Goal: Find specific page/section: Find specific page/section

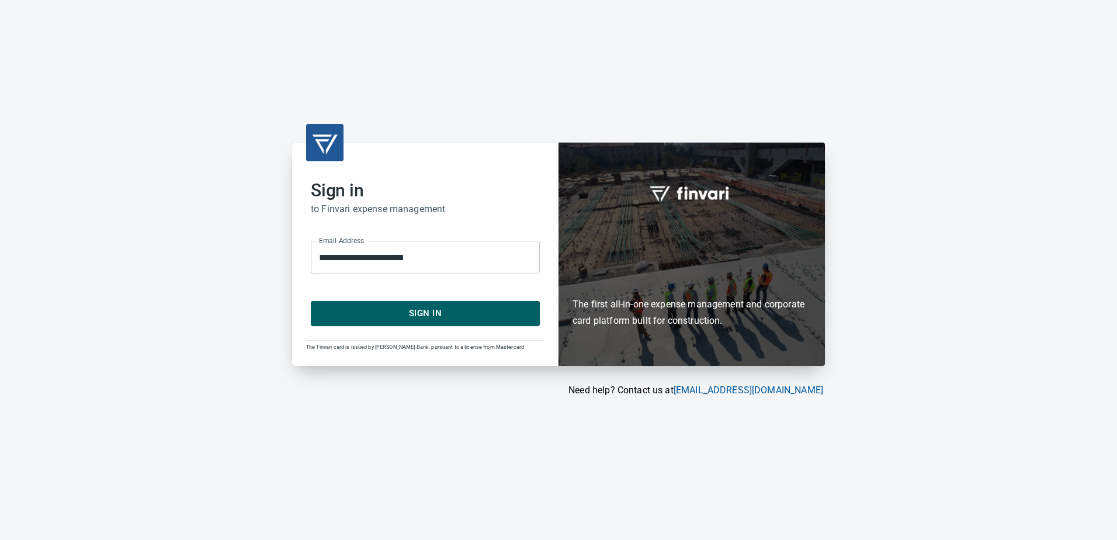
click at [426, 320] on span "Sign In" at bounding box center [425, 313] width 203 height 15
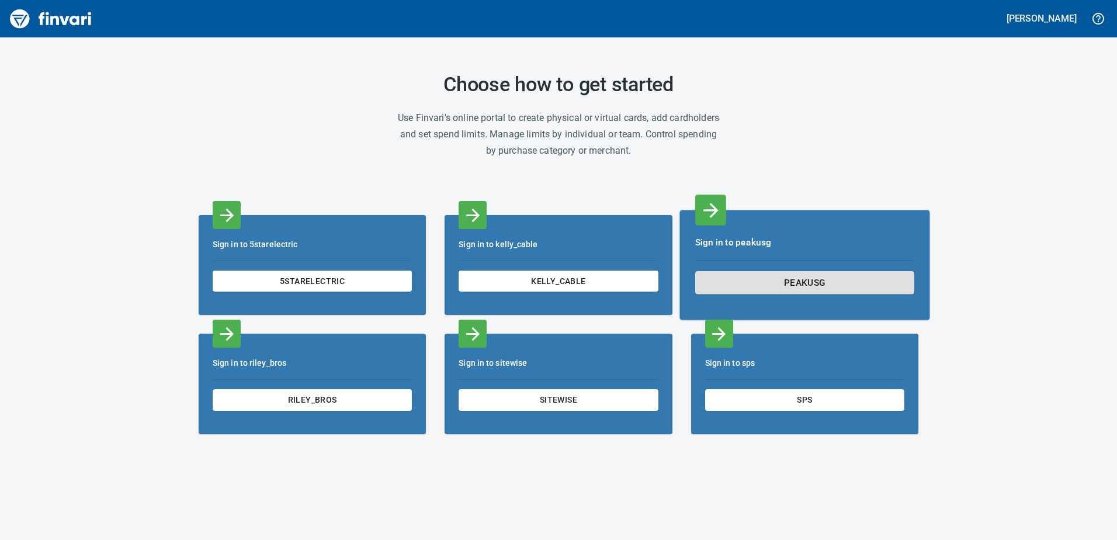
click at [757, 273] on button "peakusg" at bounding box center [804, 282] width 219 height 23
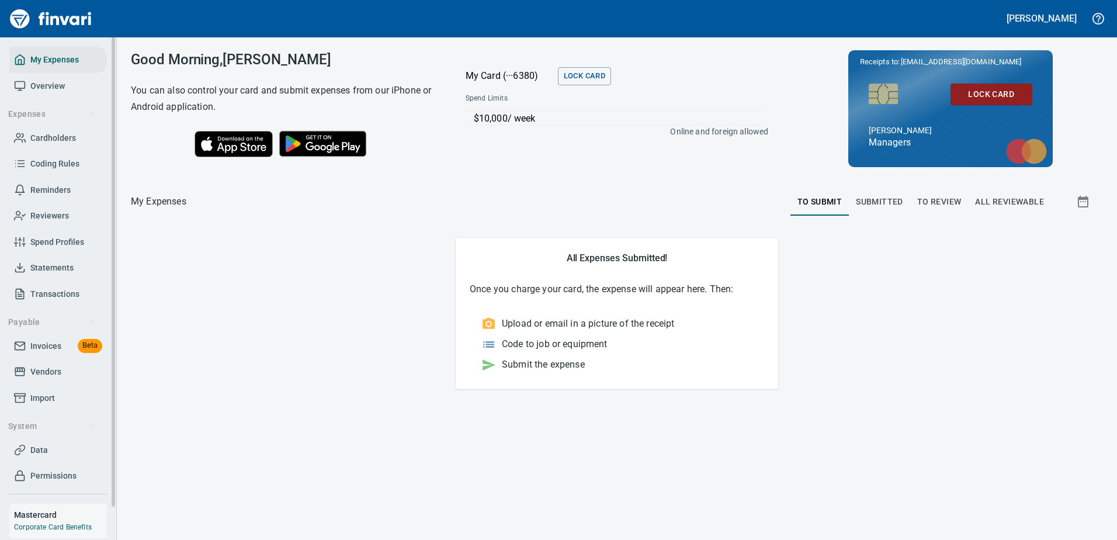
click at [36, 344] on span "Invoices" at bounding box center [45, 346] width 31 height 15
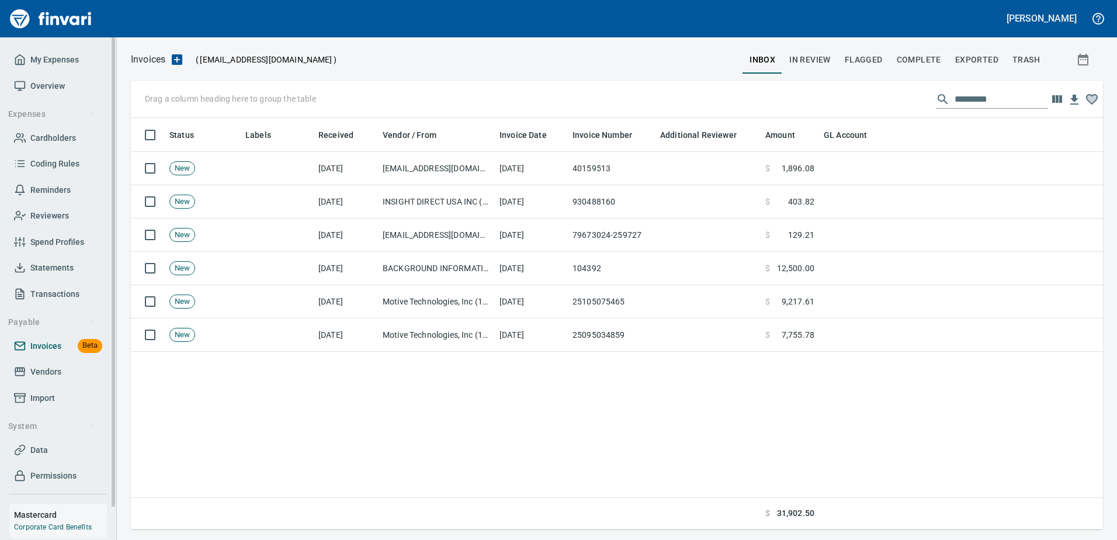
scroll to position [403, 963]
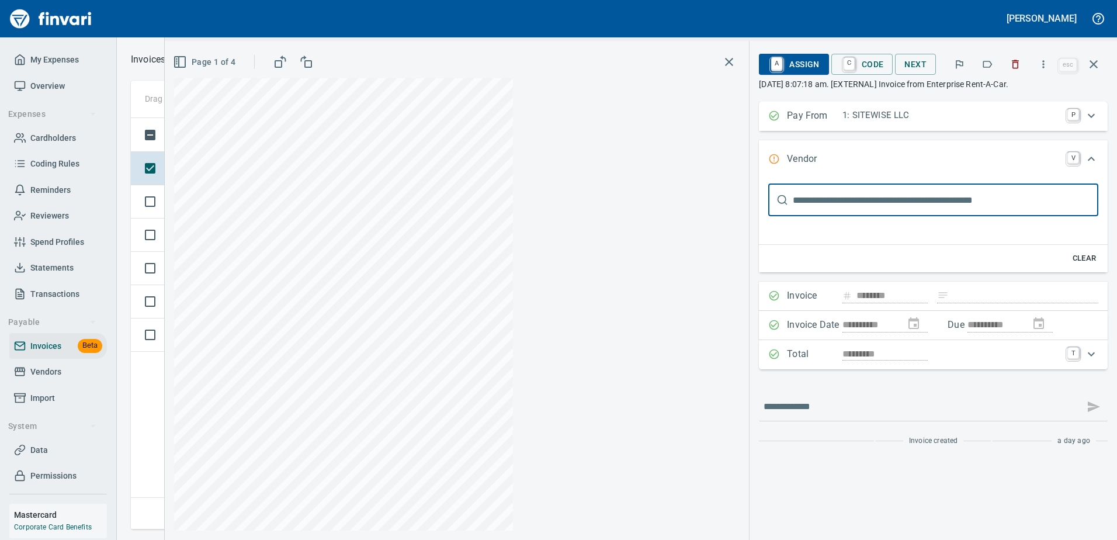
click at [1021, 65] on icon "button" at bounding box center [1016, 64] width 12 height 12
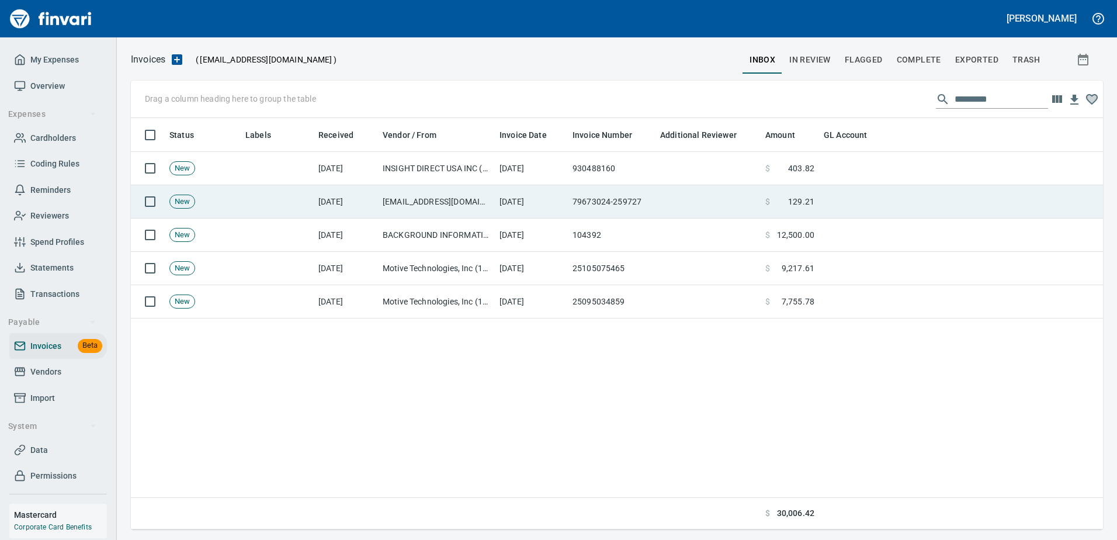
scroll to position [403, 963]
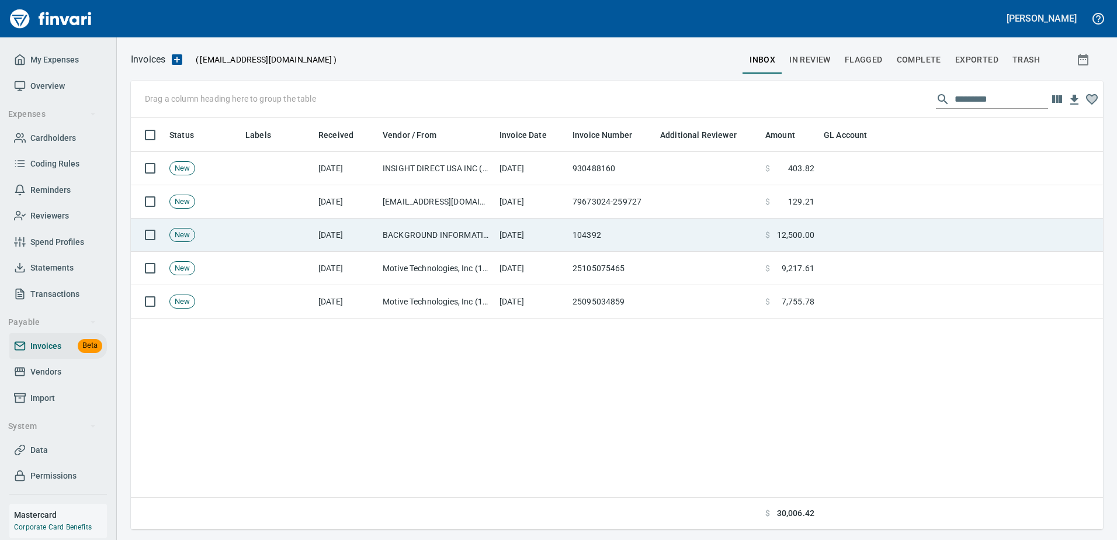
click at [419, 238] on td "BACKGROUND INFORMATION SERVICES INC (100085)" at bounding box center [436, 235] width 117 height 33
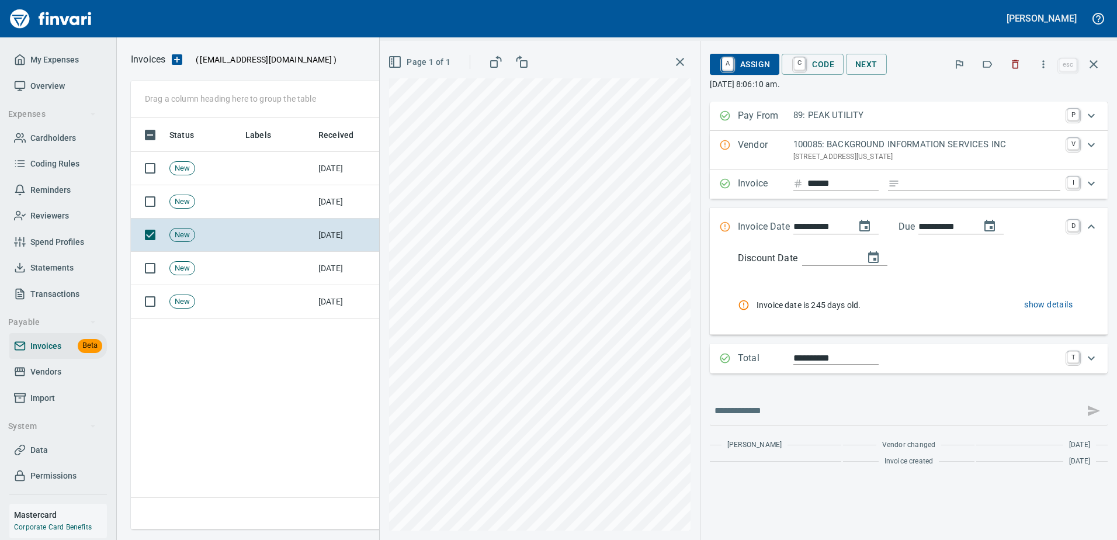
click at [940, 150] on p "100085: BACKGROUND INFORMATION SERVICES INC" at bounding box center [926, 144] width 267 height 13
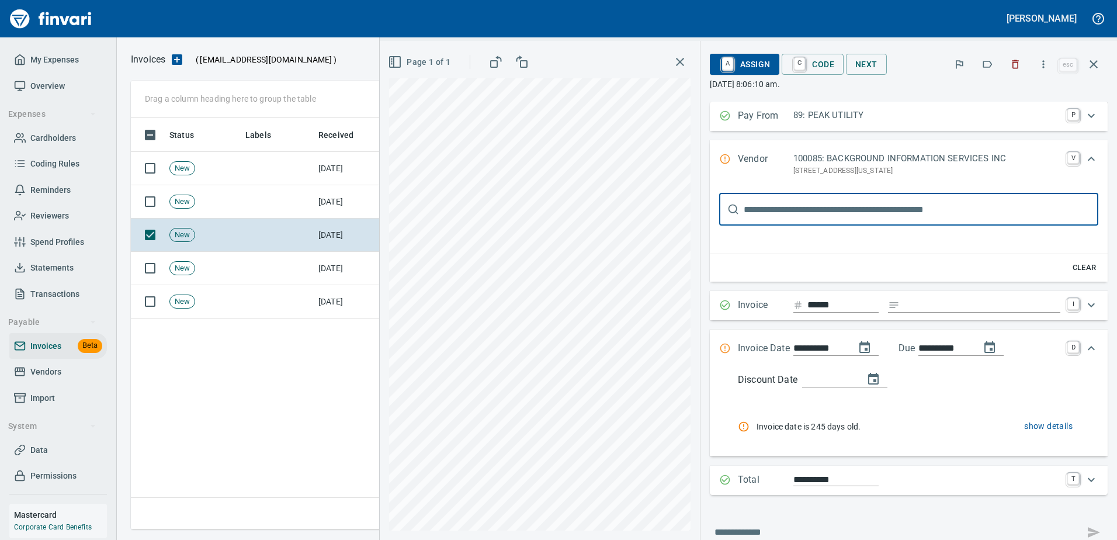
scroll to position [0, 0]
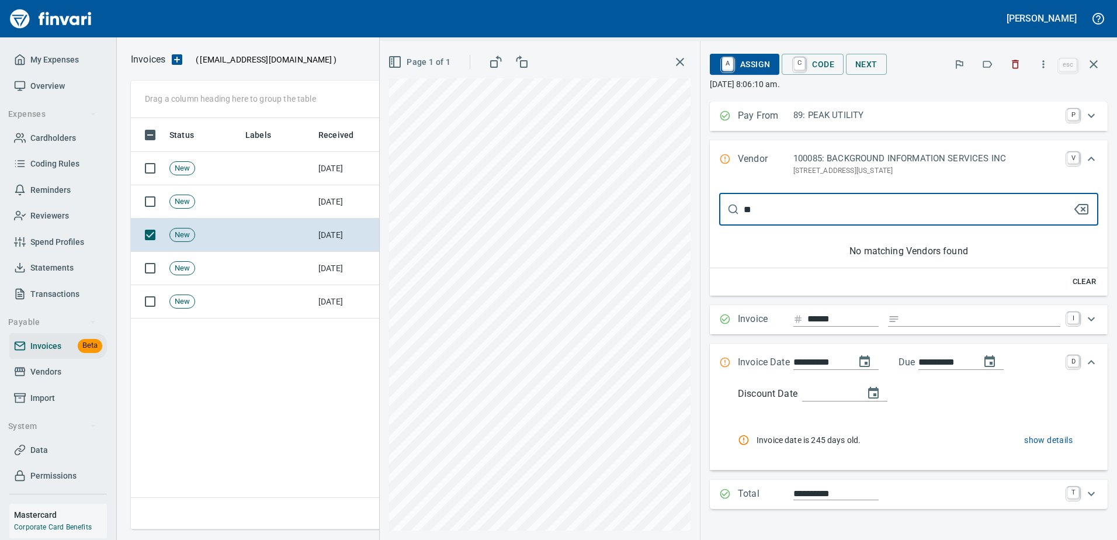
type input "*"
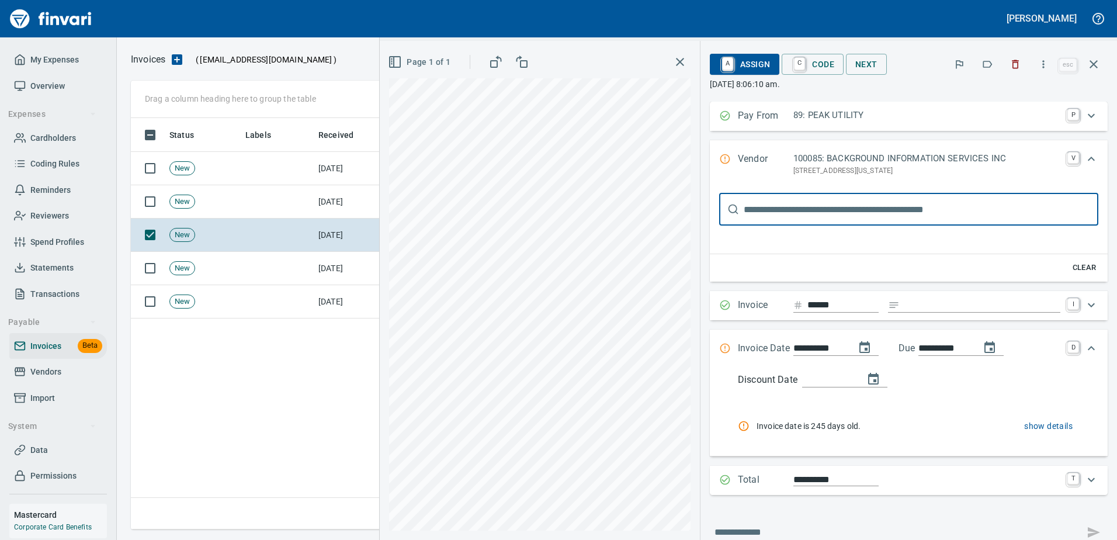
click at [1017, 164] on p "100085: BACKGROUND INFORMATION SERVICES INC" at bounding box center [926, 158] width 267 height 13
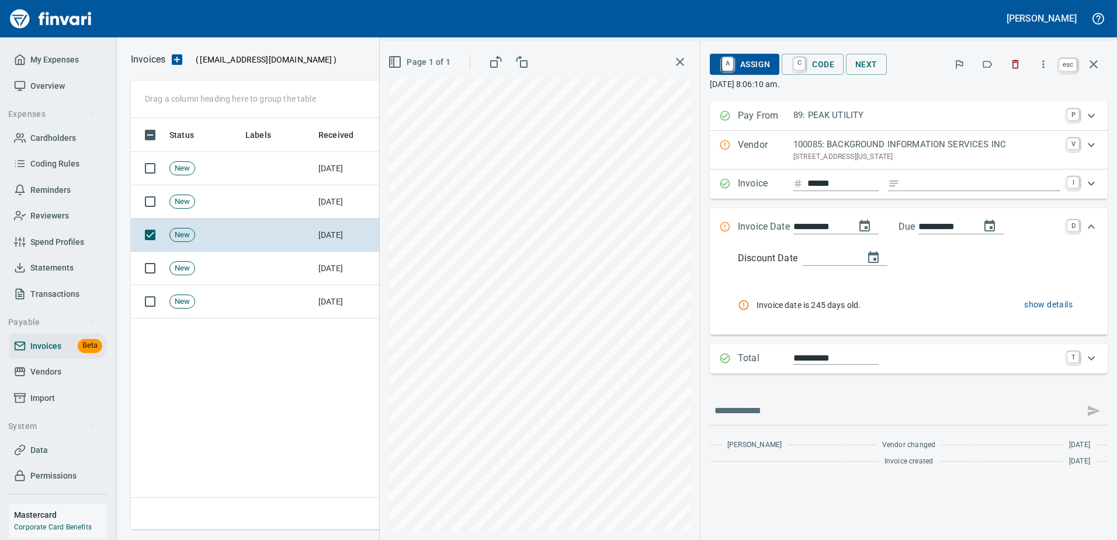
click at [1107, 65] on button "button" at bounding box center [1094, 64] width 28 height 28
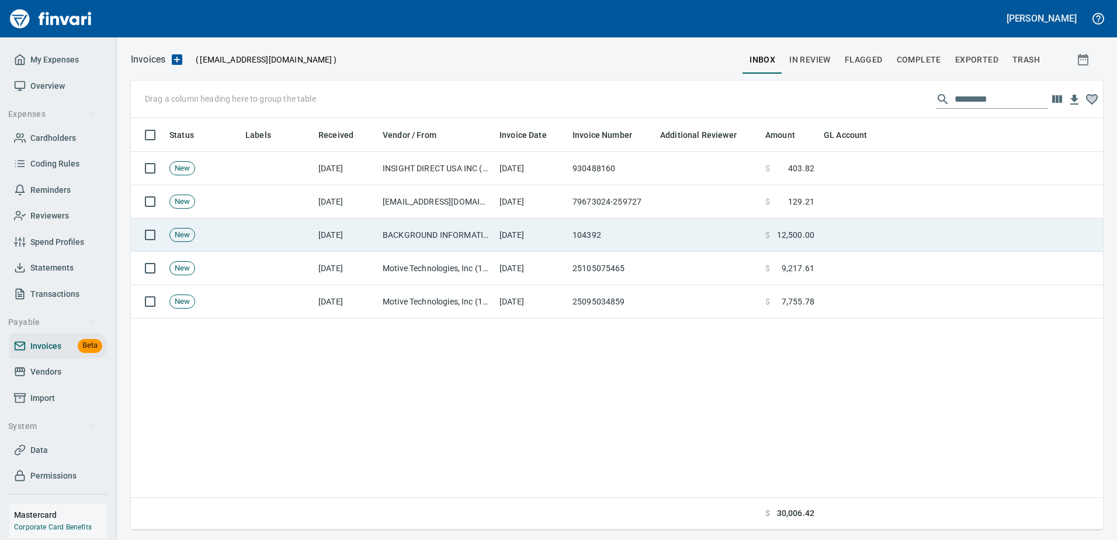
scroll to position [403, 963]
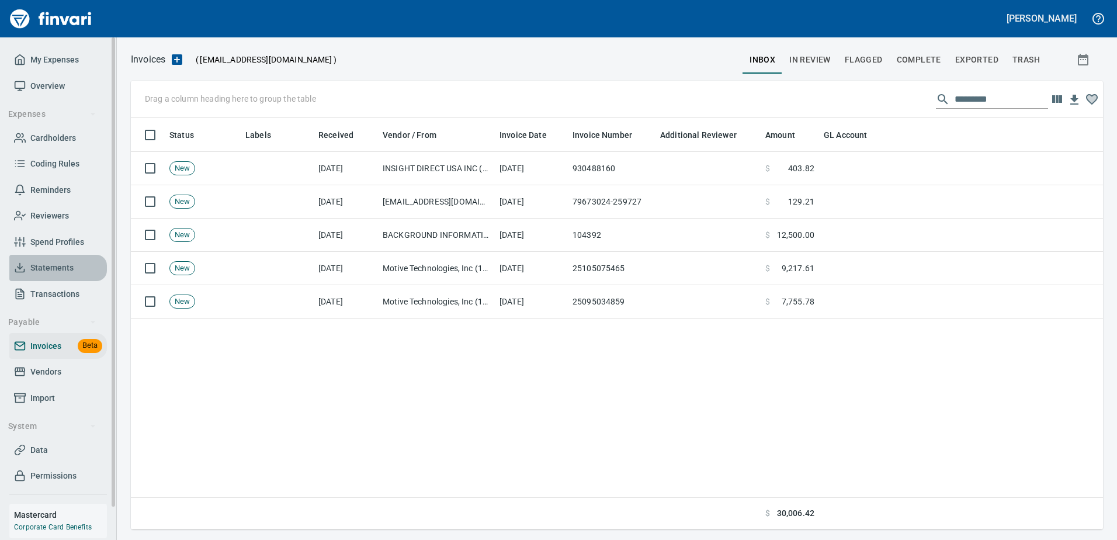
click at [56, 261] on span "Statements" at bounding box center [51, 268] width 43 height 15
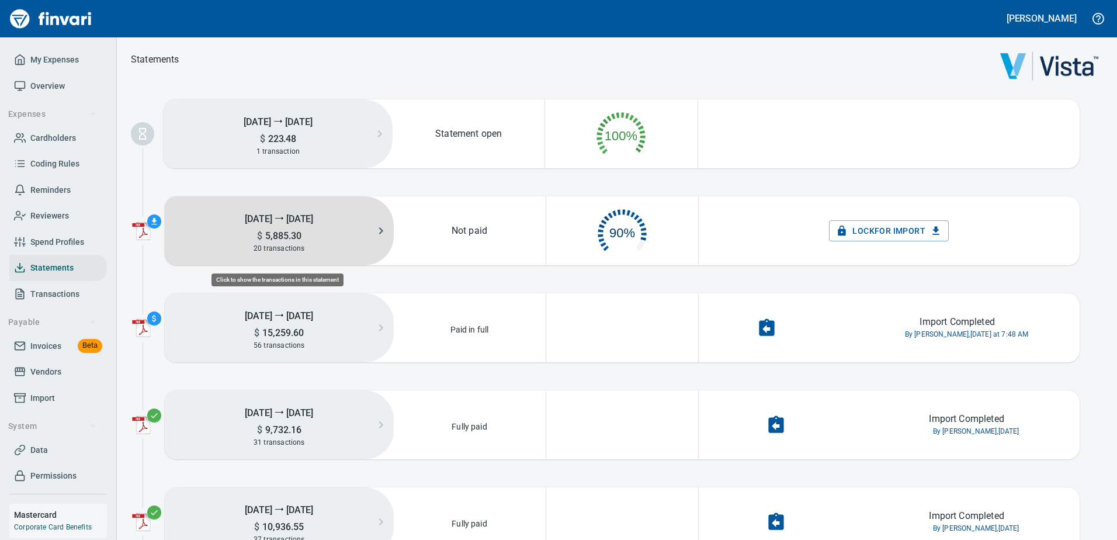
scroll to position [59, 141]
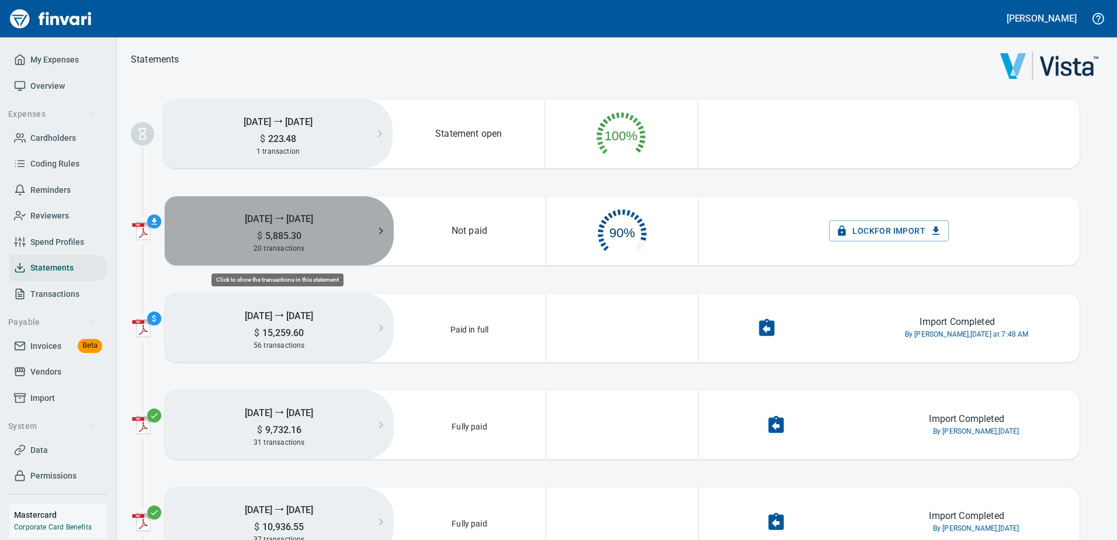
click at [345, 229] on h5 "[DATE] ⭢ [DATE]" at bounding box center [279, 218] width 229 height 23
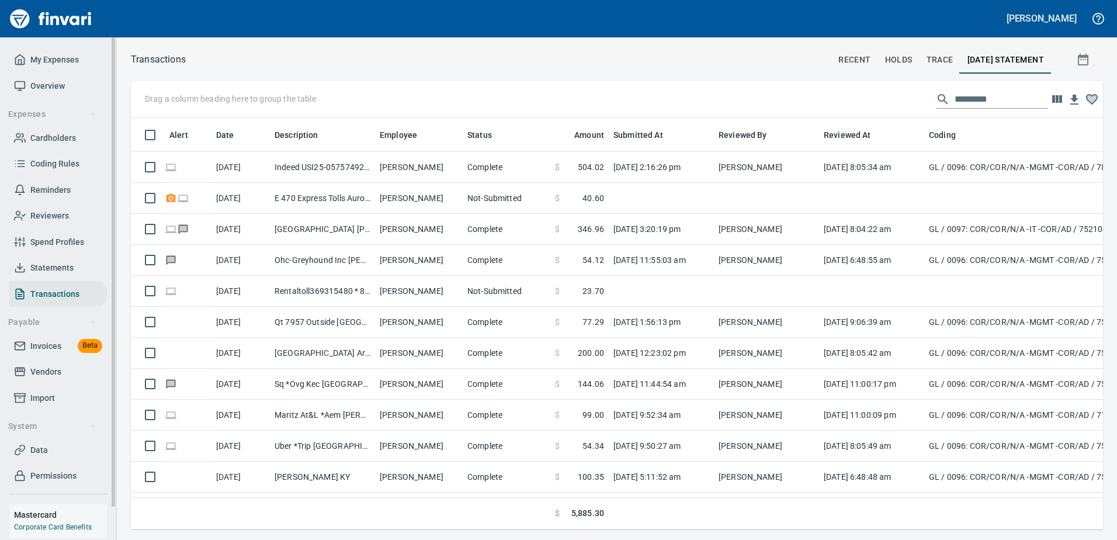
click at [56, 141] on span "Cardholders" at bounding box center [53, 138] width 46 height 15
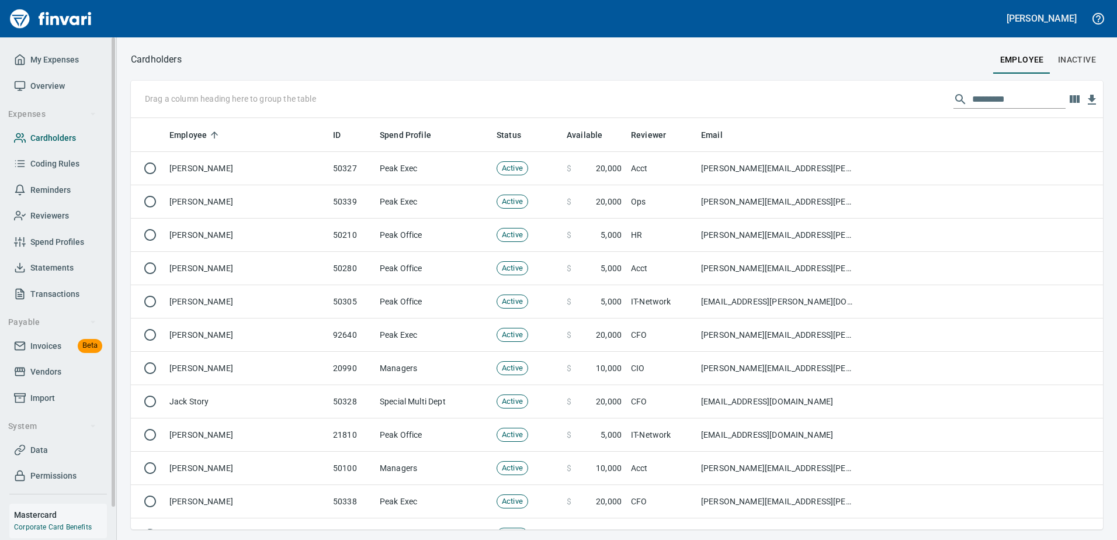
scroll to position [403, 955]
